Goal: Task Accomplishment & Management: Manage account settings

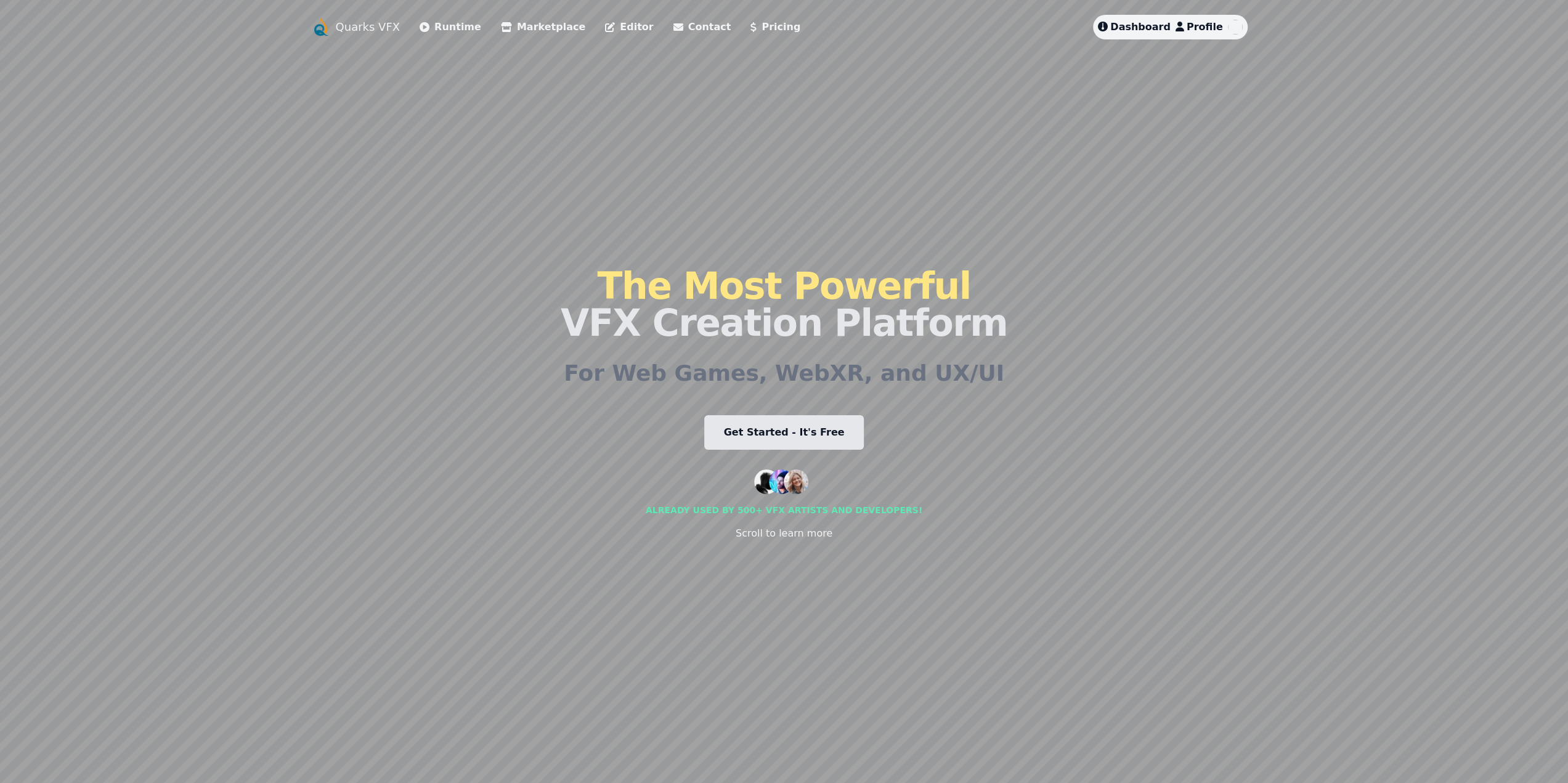
click at [1134, 29] on span "Dashboard" at bounding box center [1140, 26] width 60 height 11
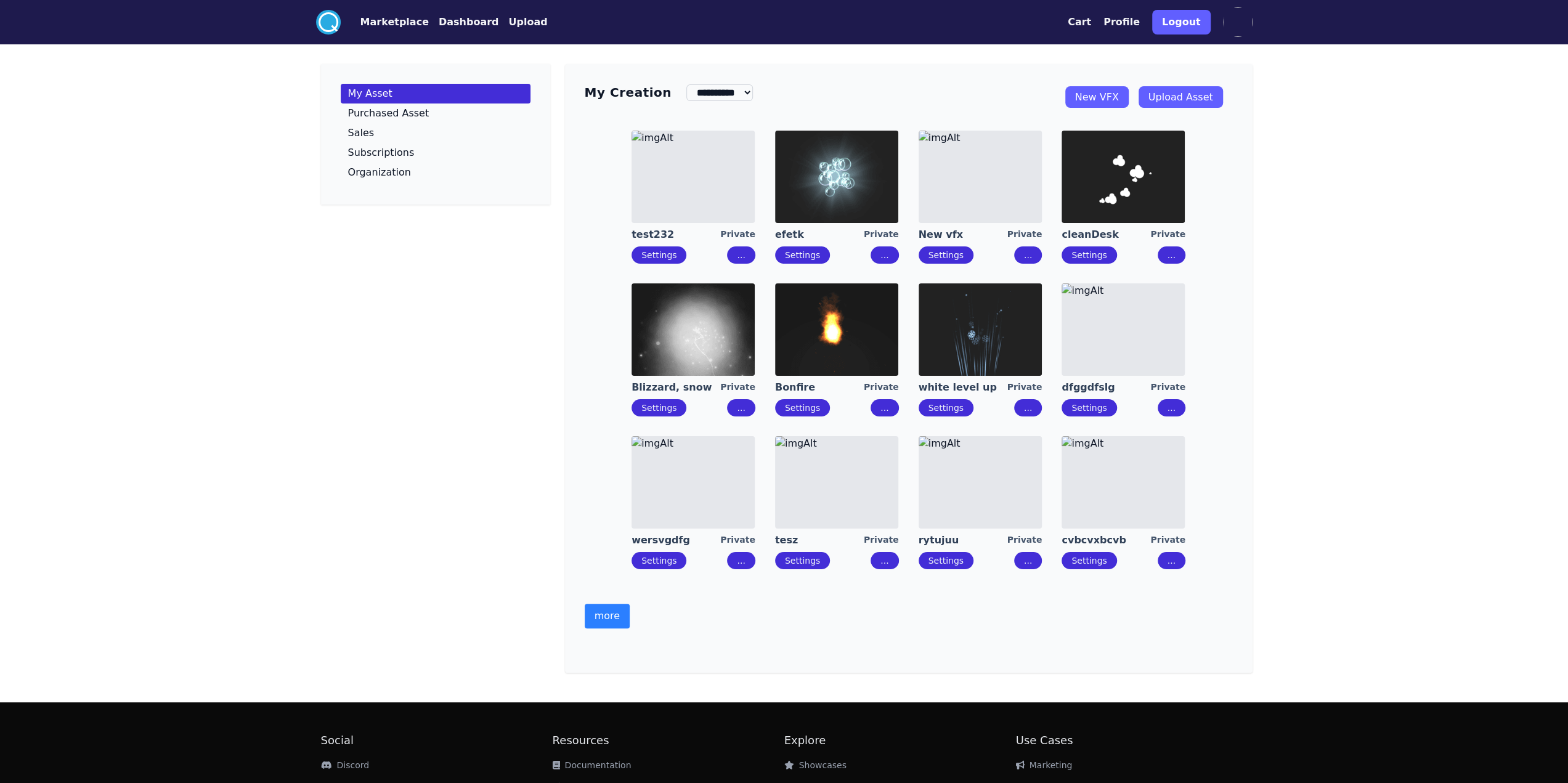
click at [601, 620] on button "more" at bounding box center [607, 616] width 45 height 24
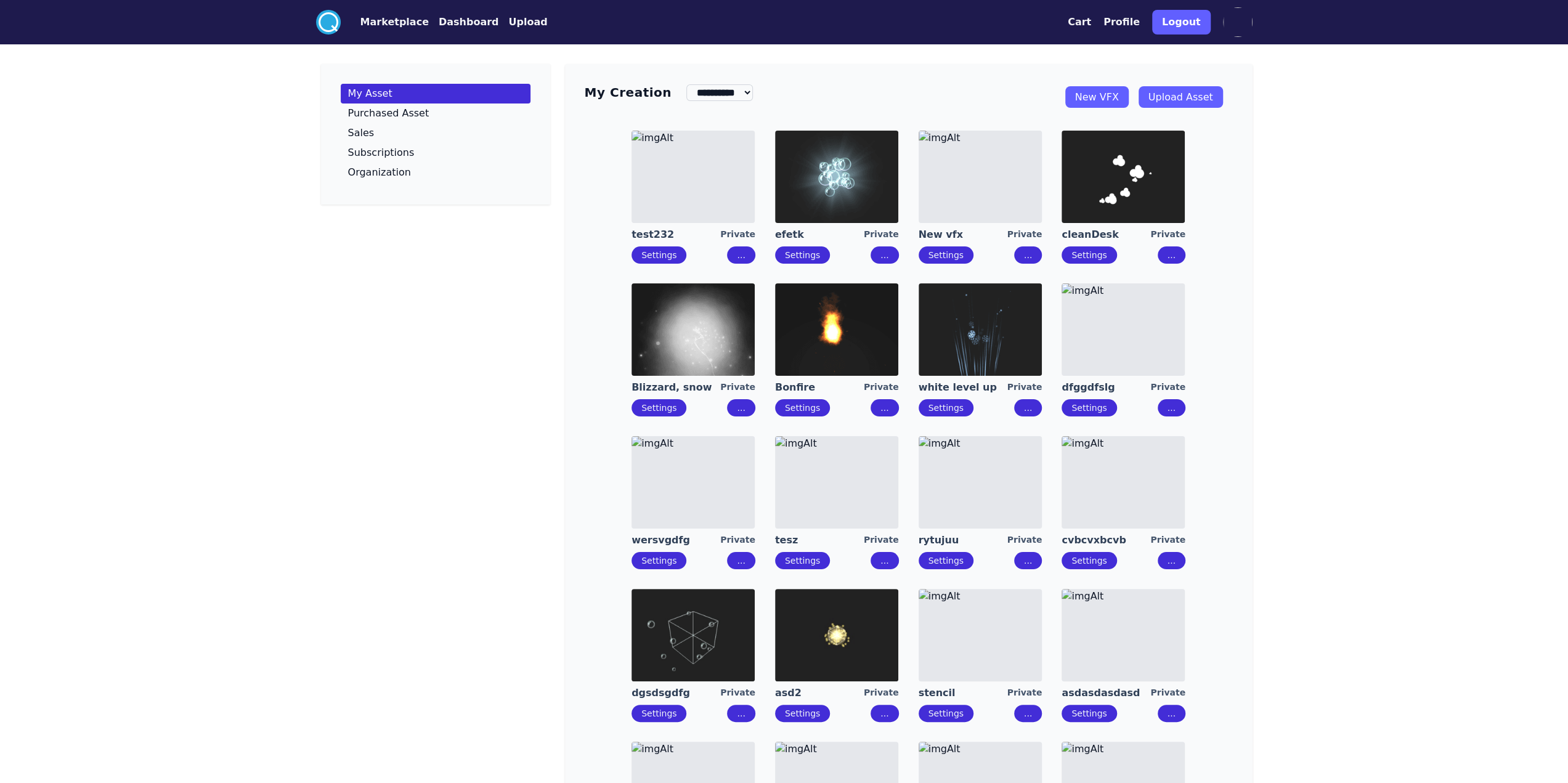
click at [570, 528] on div "**********" at bounding box center [908, 598] width 687 height 1067
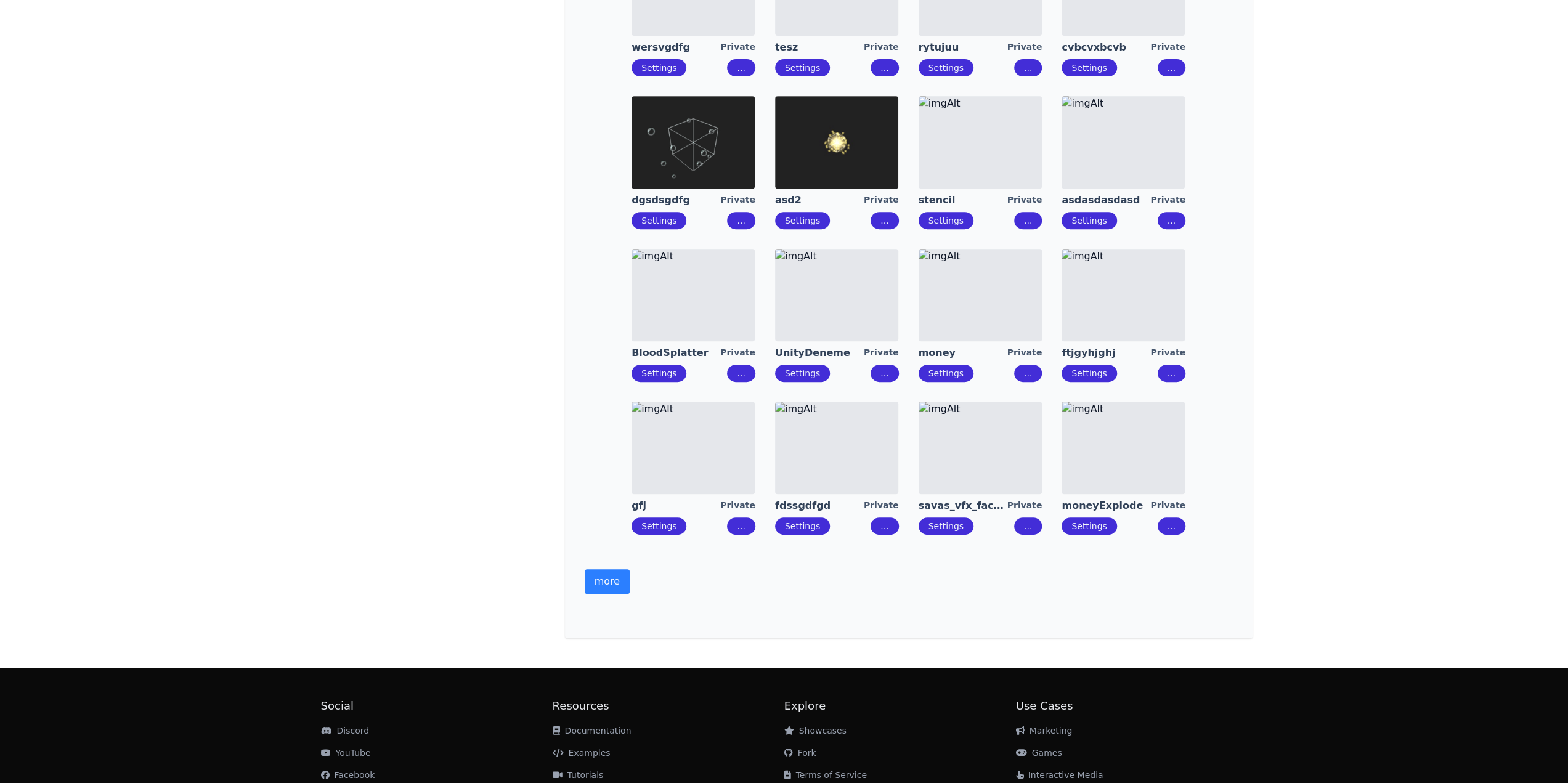
click at [589, 582] on button "more" at bounding box center [607, 582] width 45 height 24
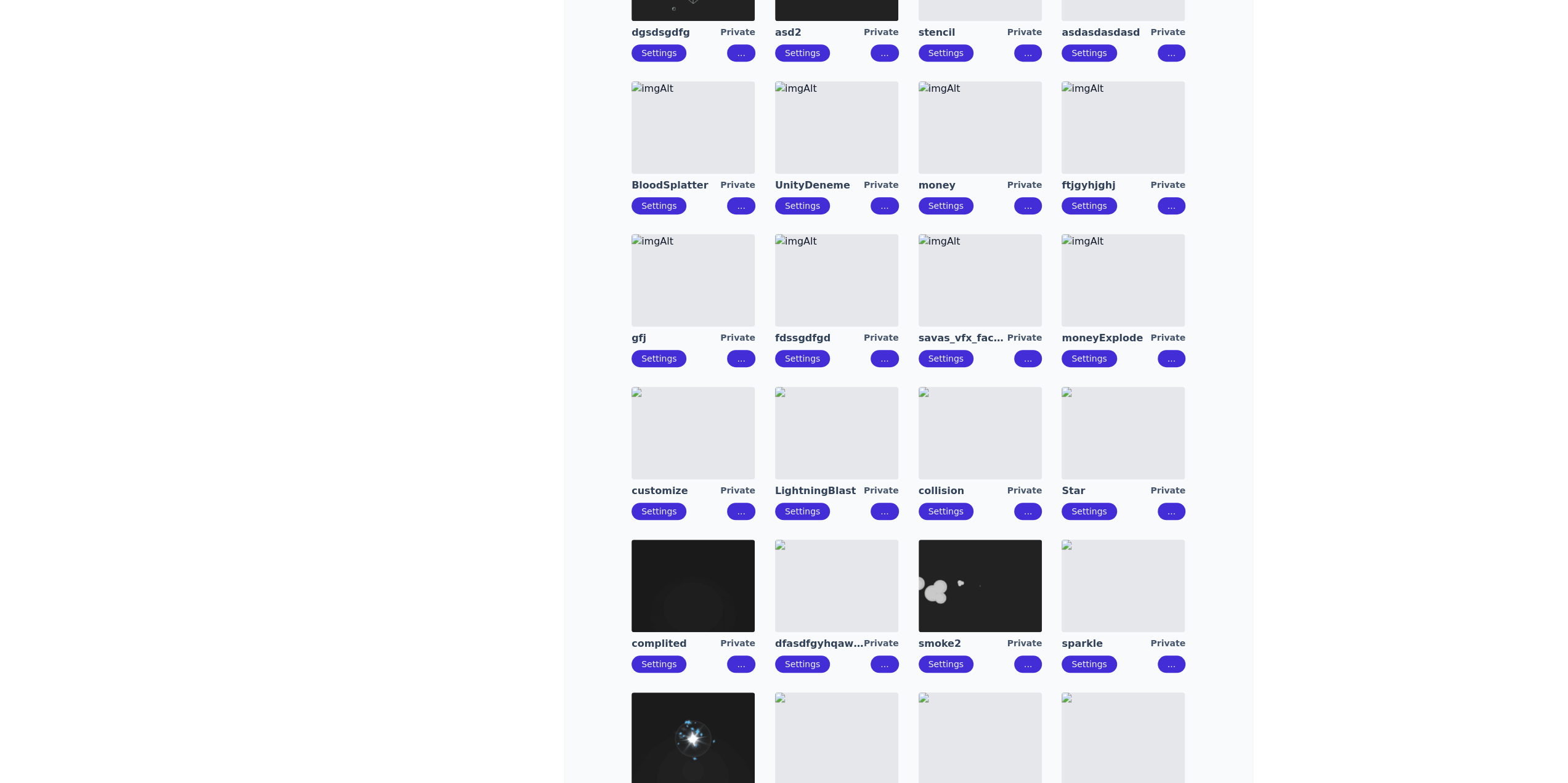
scroll to position [739, 0]
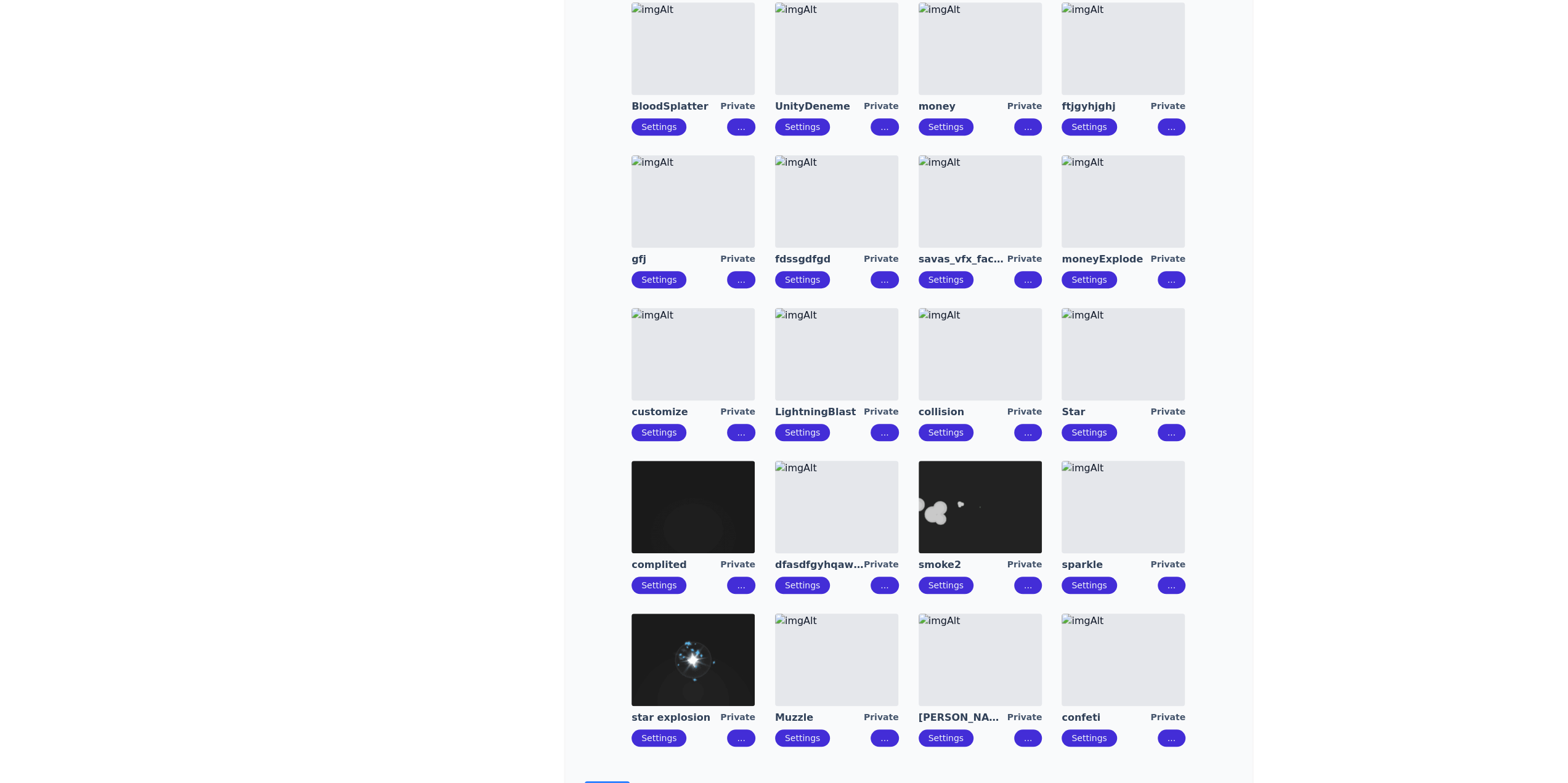
click at [597, 517] on div "test232 Private Settings ... efetk Private Settings ... New vfx Private Setting…" at bounding box center [908, 69] width 648 height 1375
click at [986, 220] on img at bounding box center [980, 201] width 123 height 93
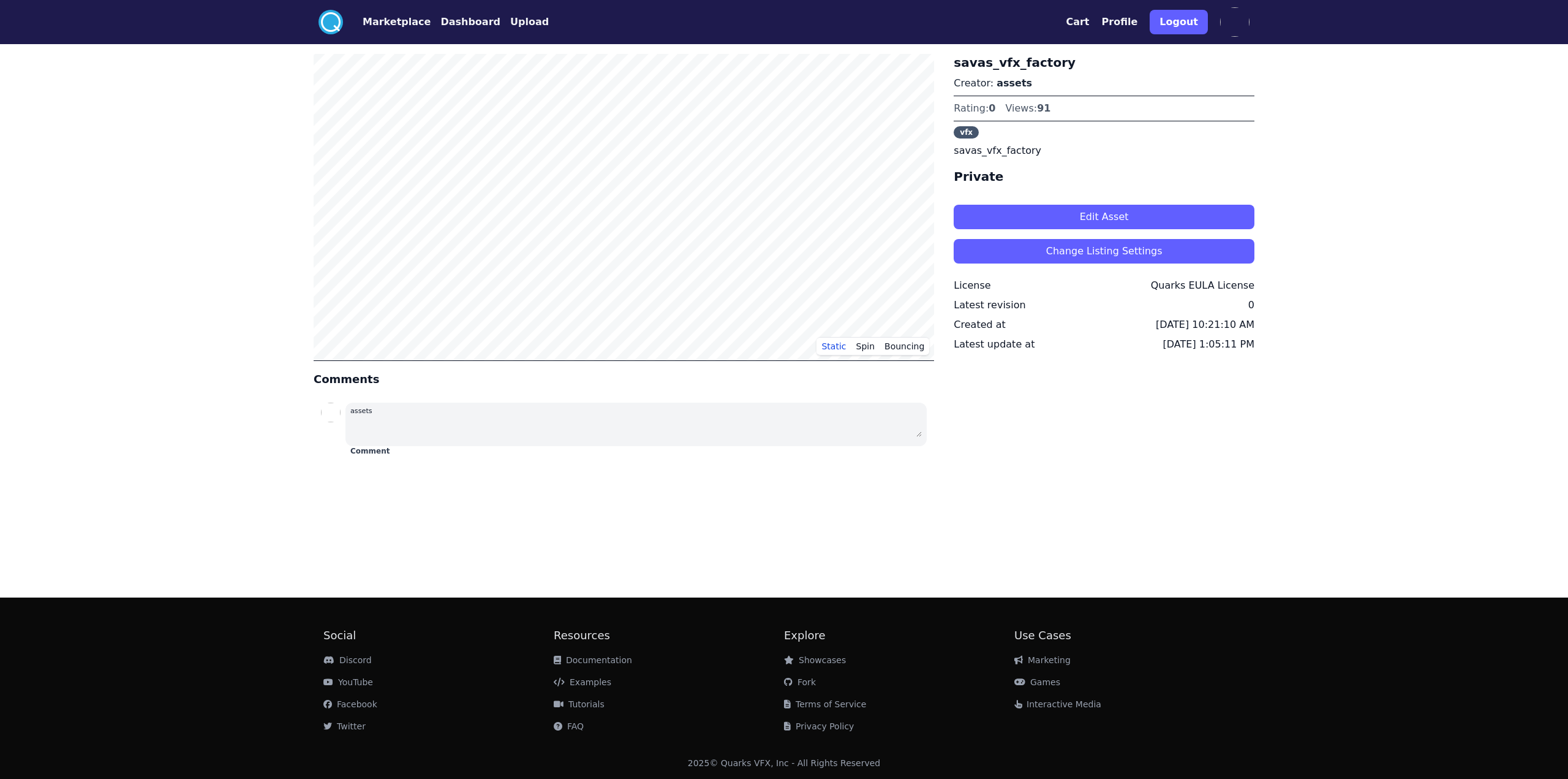
click at [1099, 213] on button "Edit Asset" at bounding box center [1103, 217] width 301 height 24
